Goal: Information Seeking & Learning: Learn about a topic

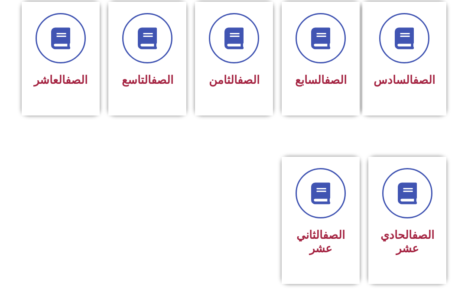
scroll to position [381, 0]
click at [150, 46] on icon at bounding box center [148, 38] width 22 height 22
click at [157, 86] on span "الصف التاسع" at bounding box center [148, 79] width 52 height 13
click at [142, 45] on icon at bounding box center [148, 38] width 22 height 22
click at [151, 49] on icon at bounding box center [148, 38] width 22 height 22
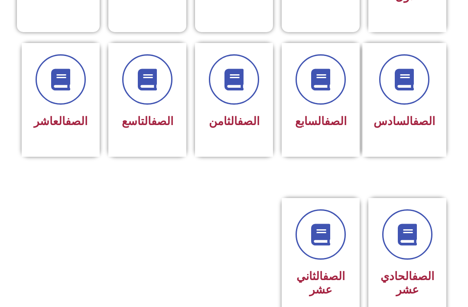
click at [151, 85] on icon at bounding box center [148, 80] width 22 height 22
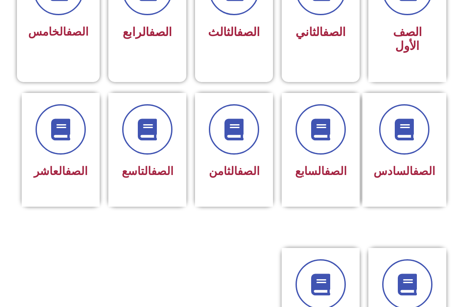
click at [158, 120] on icon at bounding box center [148, 130] width 22 height 22
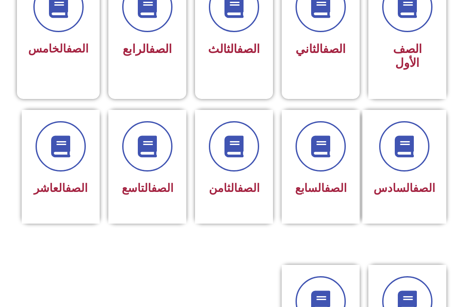
scroll to position [270, 0]
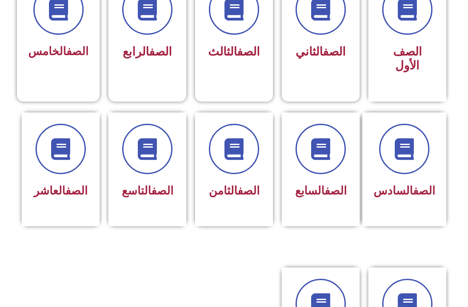
click at [145, 166] on span at bounding box center [147, 149] width 50 height 50
click at [153, 196] on link "الصف" at bounding box center [162, 190] width 22 height 13
click at [152, 184] on link "الصف" at bounding box center [162, 190] width 22 height 13
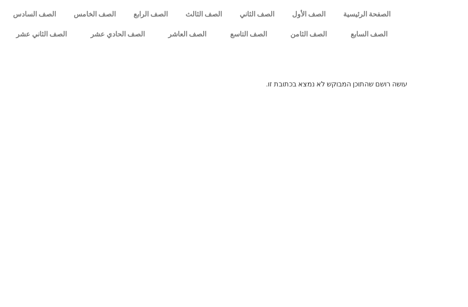
click at [247, 33] on link "الصف التاسع" at bounding box center [248, 34] width 61 height 20
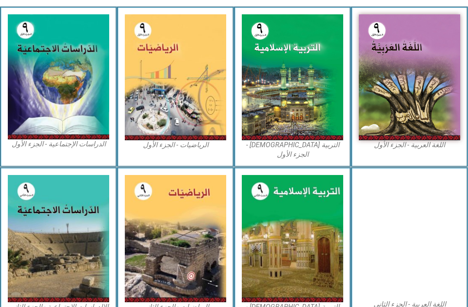
scroll to position [240, 0]
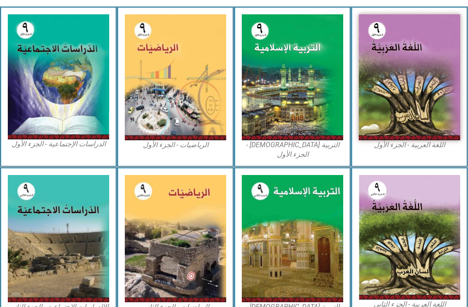
click at [313, 103] on img at bounding box center [293, 78] width 102 height 126
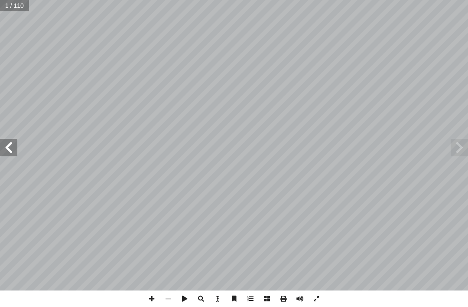
click at [463, 142] on span at bounding box center [459, 147] width 17 height 17
click at [462, 147] on span at bounding box center [459, 147] width 17 height 17
click at [457, 145] on span at bounding box center [459, 147] width 17 height 17
click at [465, 152] on span at bounding box center [459, 147] width 17 height 17
click at [8, 139] on span at bounding box center [8, 147] width 17 height 17
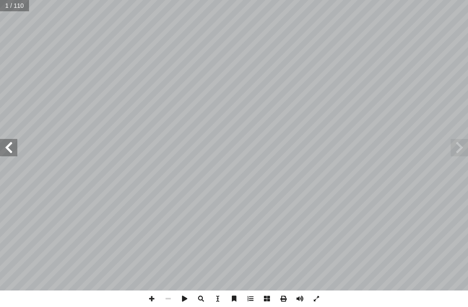
click at [12, 144] on span at bounding box center [8, 147] width 17 height 17
click at [5, 147] on span at bounding box center [8, 147] width 17 height 17
click at [7, 146] on span at bounding box center [8, 147] width 17 height 17
click at [461, 151] on span at bounding box center [459, 147] width 17 height 17
